Goal: Answer question/provide support

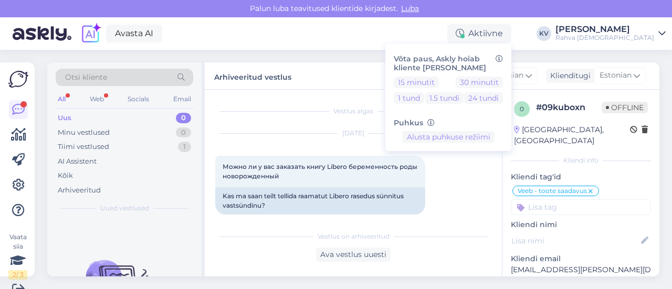
scroll to position [382, 0]
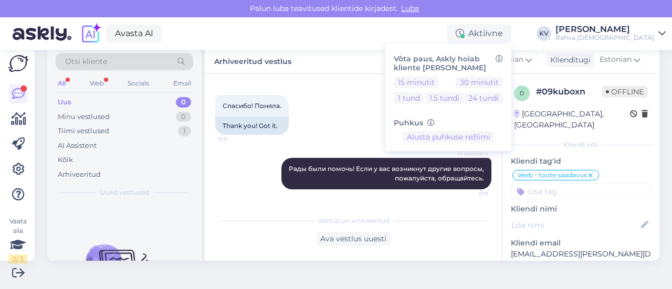
click at [84, 105] on div "Uus 0" at bounding box center [125, 102] width 138 height 15
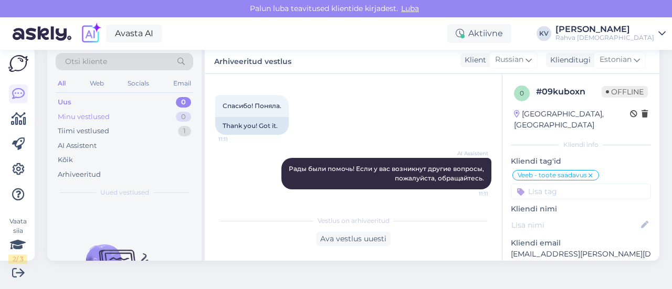
click at [137, 121] on div "Minu vestlused 0" at bounding box center [125, 117] width 138 height 15
click at [137, 103] on div "Uus 0" at bounding box center [125, 102] width 138 height 15
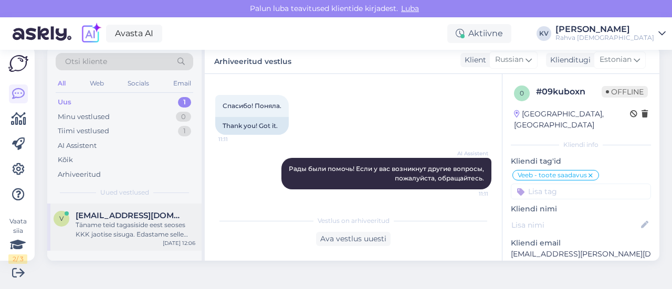
click at [105, 221] on div "Täname teid tagasiside eest seoses KKK jaotise sisuga. Edastame selle info edas…" at bounding box center [136, 230] width 120 height 19
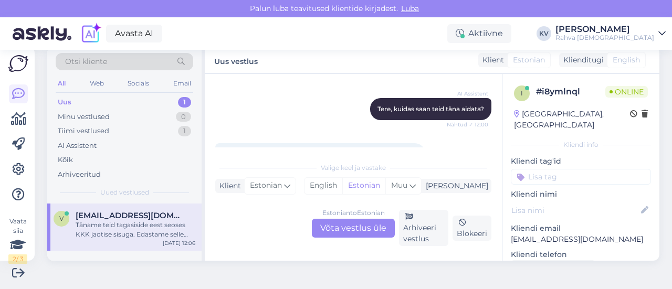
scroll to position [158, 0]
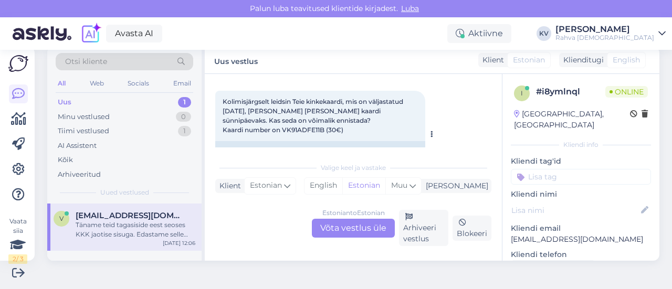
click at [298, 130] on span "Kolimisjärgselt leidsin Teie kinkekaardi, mis on väljastatud [DATE], [PERSON_NA…" at bounding box center [314, 116] width 182 height 36
copy span "VK91ADFE11B"
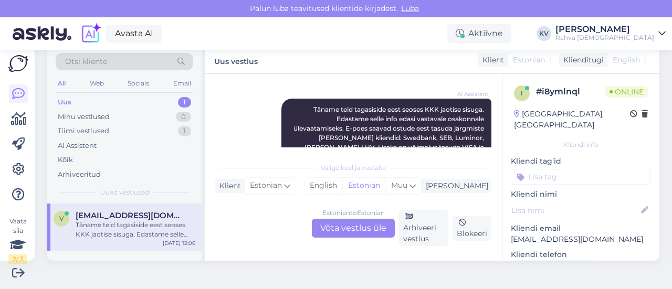
scroll to position [457, 0]
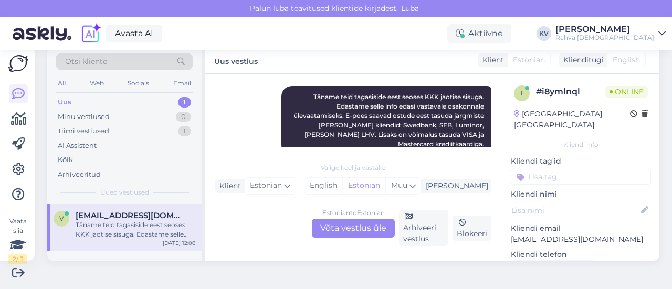
click at [341, 232] on div "Estonian to Estonian Võta vestlus üle" at bounding box center [353, 228] width 83 height 19
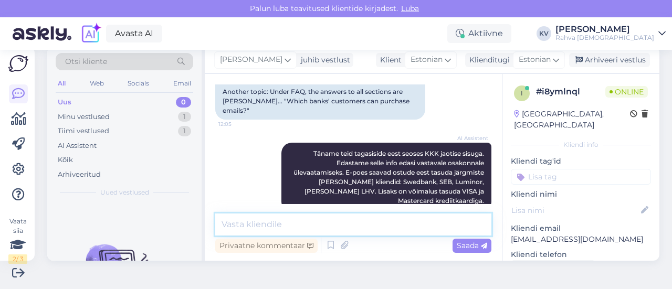
click at [341, 228] on textarea at bounding box center [353, 225] width 276 height 22
type textarea "Pikendasin kinekaardi kehtivust kuni [DATE]."
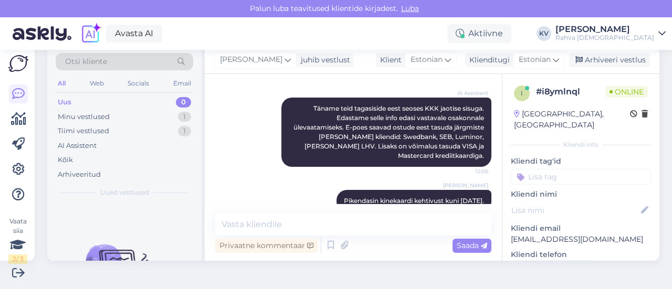
click at [586, 172] on input at bounding box center [581, 177] width 140 height 16
type input "Veeb - aegu"
click at [583, 201] on span "Veeb - aegunud kinkekaart" at bounding box center [582, 204] width 84 height 6
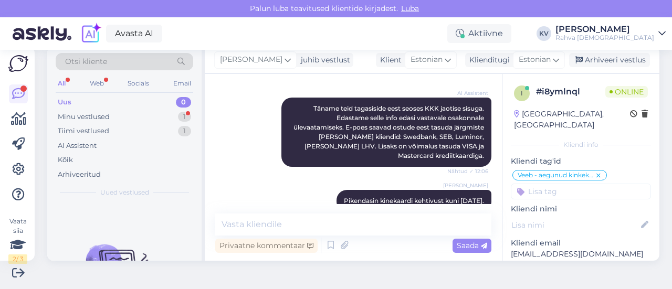
scroll to position [490, 0]
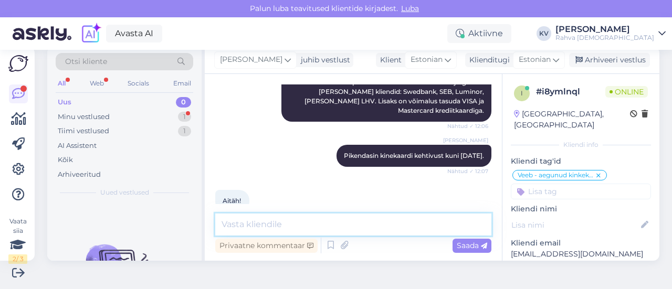
click at [264, 226] on textarea at bounding box center [353, 225] width 276 height 22
type textarea "Palun :)"
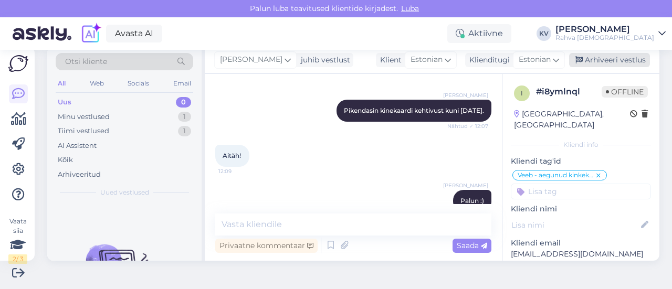
click at [613, 55] on div "Arhiveeri vestlus" at bounding box center [609, 60] width 81 height 14
